Goal: Share content

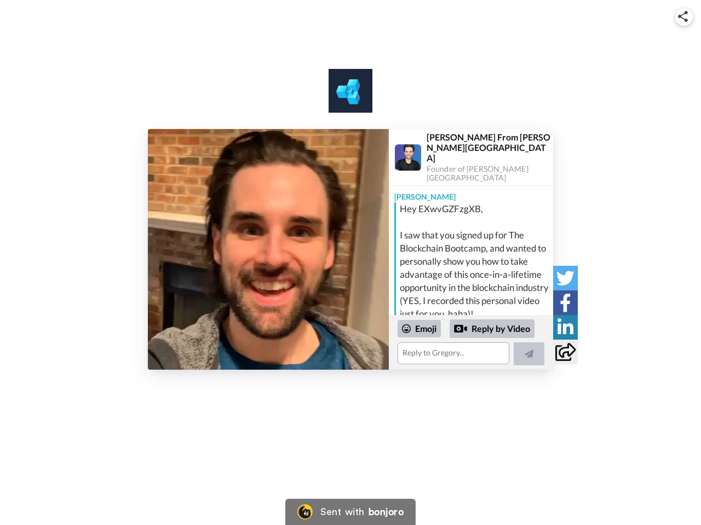
click at [684, 16] on img at bounding box center [683, 16] width 10 height 11
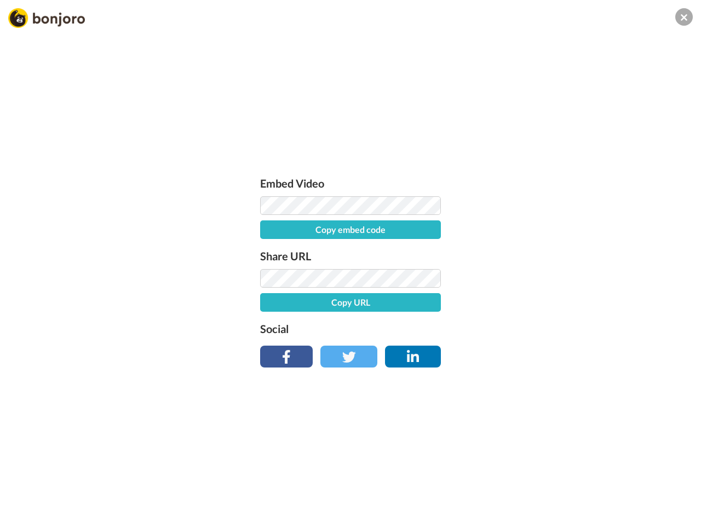
click at [268, 250] on label "Share URL" at bounding box center [350, 256] width 181 height 18
click at [471, 343] on div "Embed Video Copy embed code Share URL Copy URL Social" at bounding box center [350, 321] width 701 height 525
click at [419, 329] on label "Social" at bounding box center [350, 329] width 181 height 18
click at [492, 329] on div "Embed Video Copy embed code Share URL Copy URL Social" at bounding box center [350, 321] width 701 height 525
click at [529, 354] on div "Embed Video Copy embed code Share URL Copy URL Social" at bounding box center [350, 321] width 701 height 525
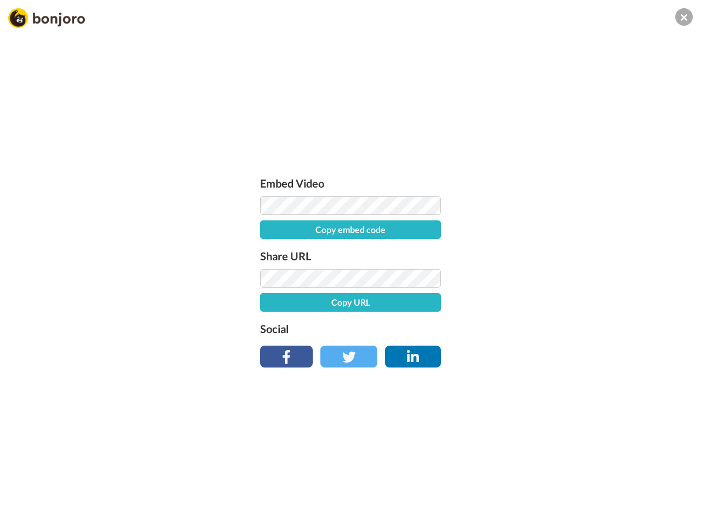
click at [565, 278] on div "Embed Video Copy embed code Share URL Copy URL Social" at bounding box center [350, 321] width 701 height 525
click at [565, 303] on div "Embed Video Copy embed code Share URL Copy URL Social" at bounding box center [350, 321] width 701 height 525
click at [565, 327] on div "Embed Video Copy embed code Share URL Copy URL Social" at bounding box center [350, 321] width 701 height 525
click at [565, 352] on div "Embed Video Copy embed code Share URL Copy URL Social" at bounding box center [350, 321] width 701 height 525
